Goal: Task Accomplishment & Management: Manage account settings

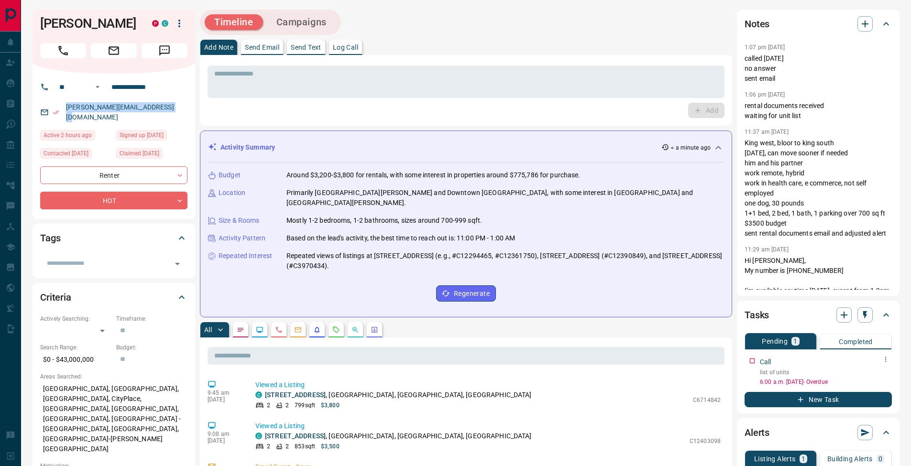
click at [890, 363] on button "button" at bounding box center [886, 360] width 12 height 12
click at [881, 374] on li "Edit" at bounding box center [871, 378] width 42 height 14
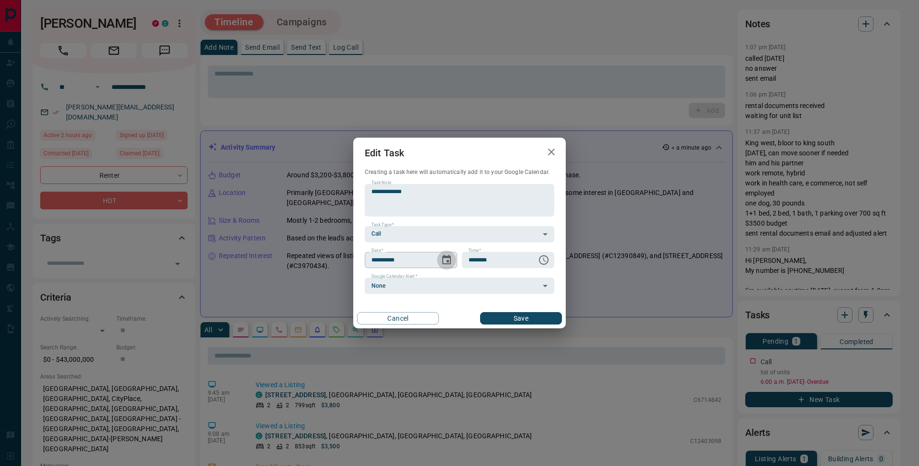
click at [448, 261] on icon "Choose date, selected date is Sep 14, 2025" at bounding box center [446, 260] width 9 height 10
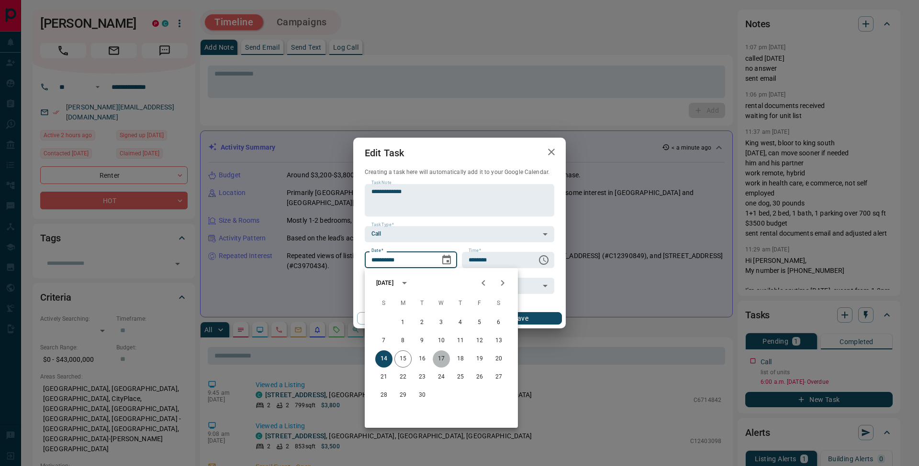
click at [442, 363] on button "17" at bounding box center [440, 359] width 17 height 17
type input "**********"
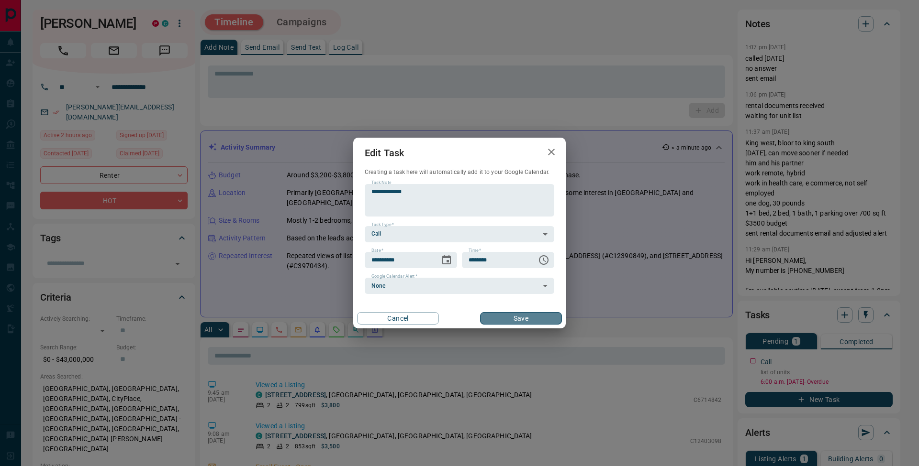
click at [526, 320] on button "Save" at bounding box center [521, 318] width 82 height 12
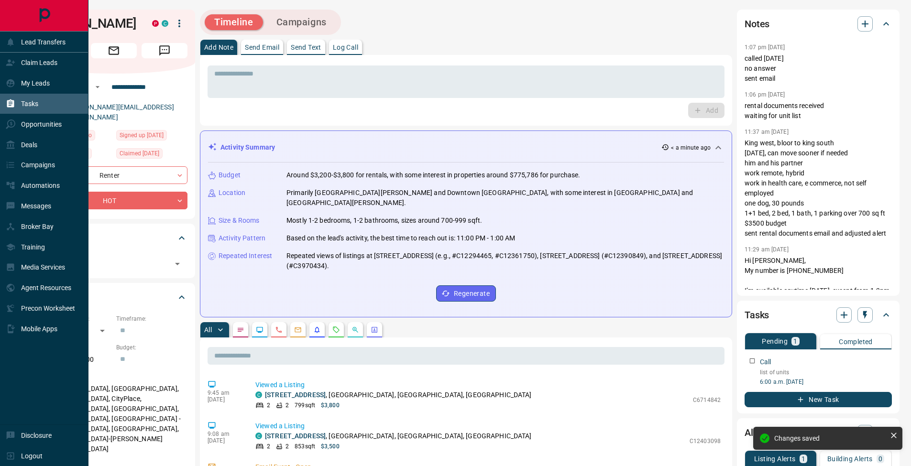
click at [17, 102] on div "Tasks" at bounding box center [22, 104] width 33 height 16
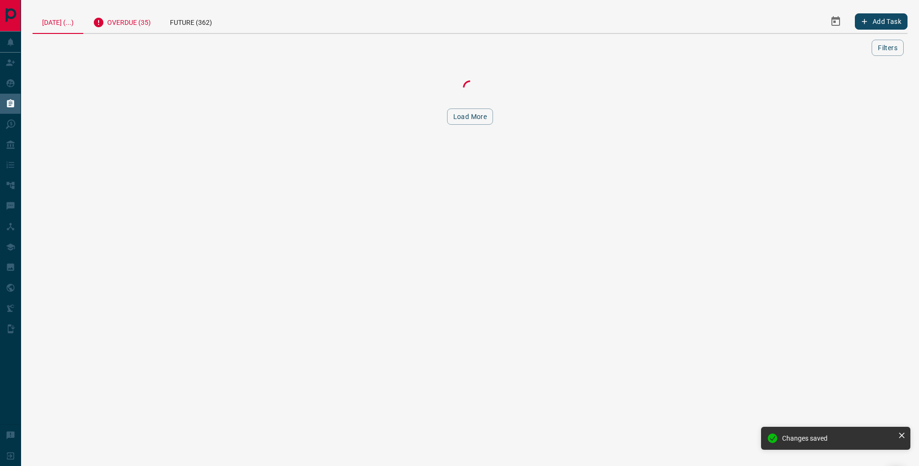
click at [134, 26] on div "Overdue (35)" at bounding box center [121, 21] width 77 height 23
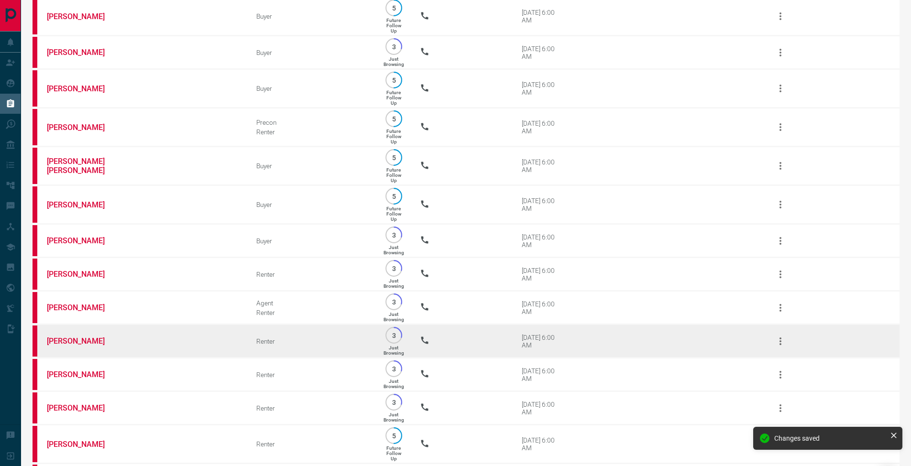
scroll to position [960, 0]
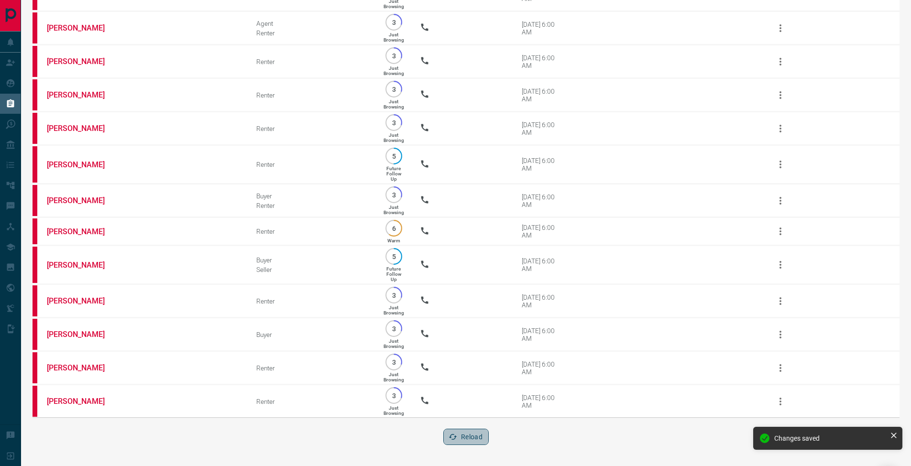
click at [469, 440] on button "Reload" at bounding box center [465, 437] width 45 height 16
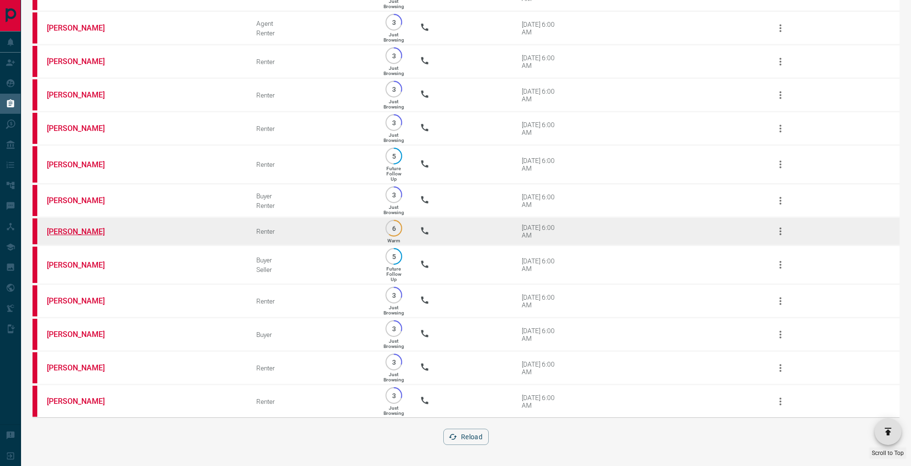
click at [84, 227] on link "[PERSON_NAME]" at bounding box center [83, 231] width 72 height 9
